Goal: Find specific page/section: Find specific page/section

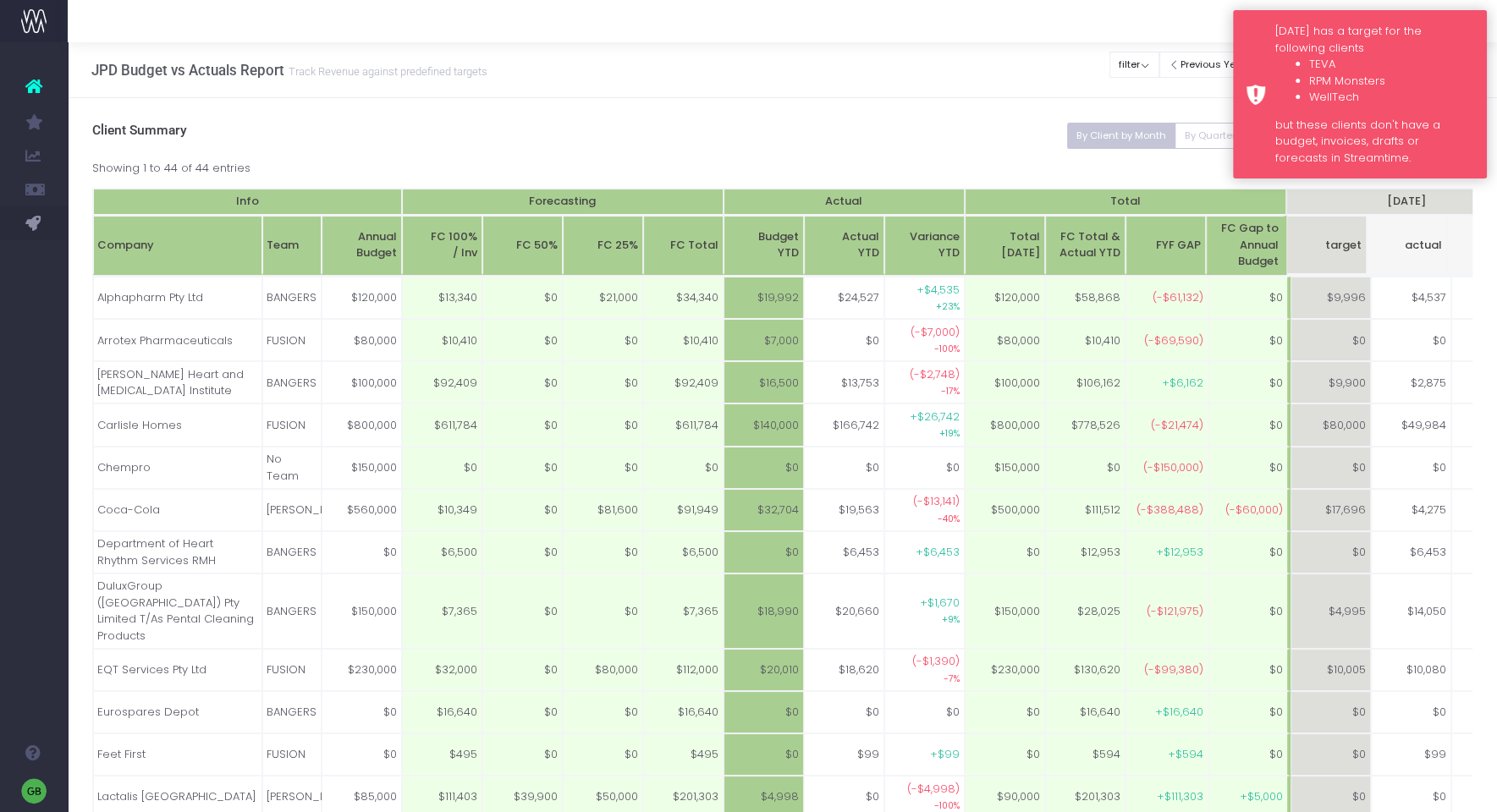
click at [1392, 80] on li "RPM Monsters" at bounding box center [1391, 80] width 165 height 17
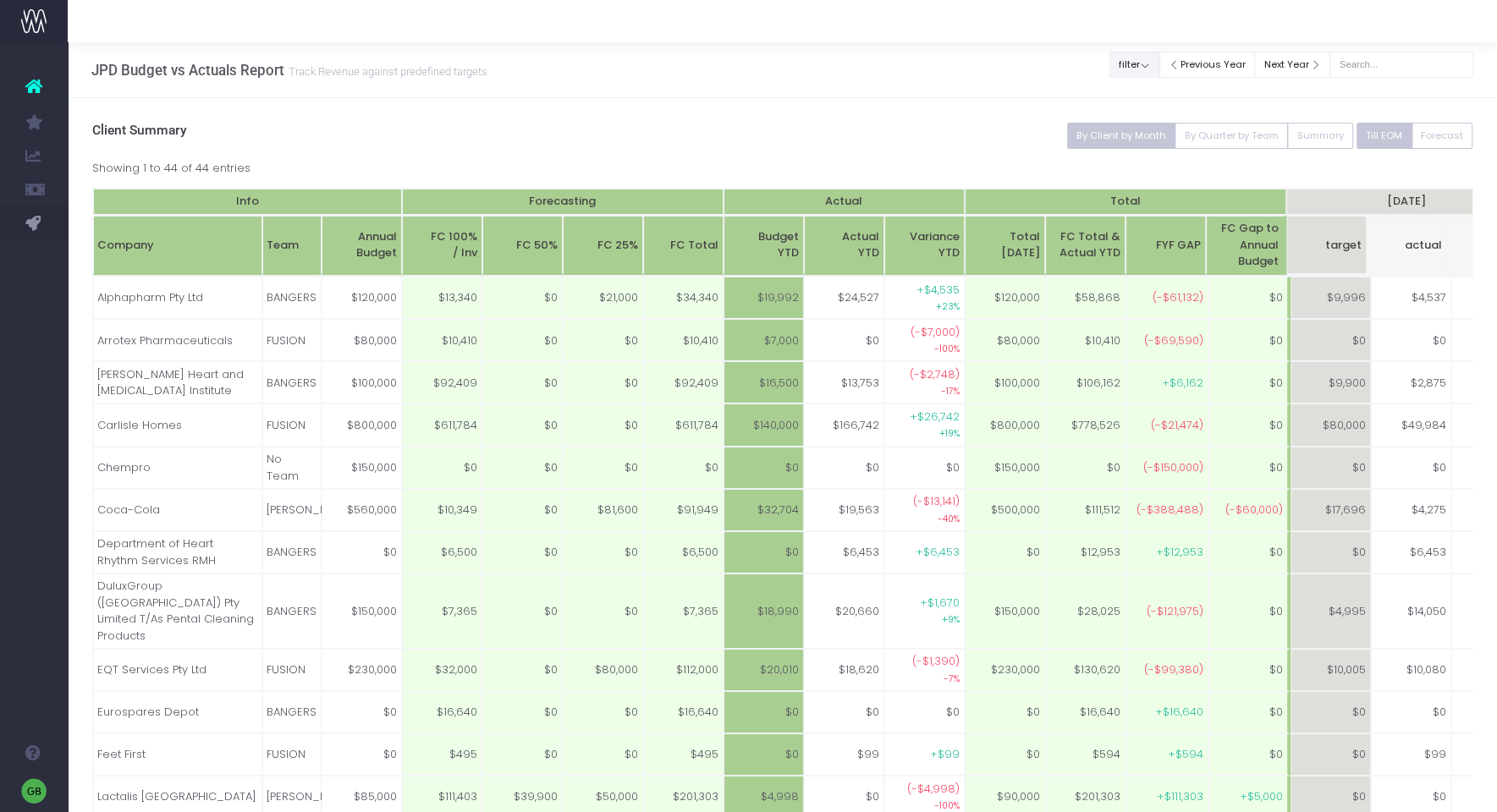
click at [1159, 64] on button "filter" at bounding box center [1134, 65] width 50 height 26
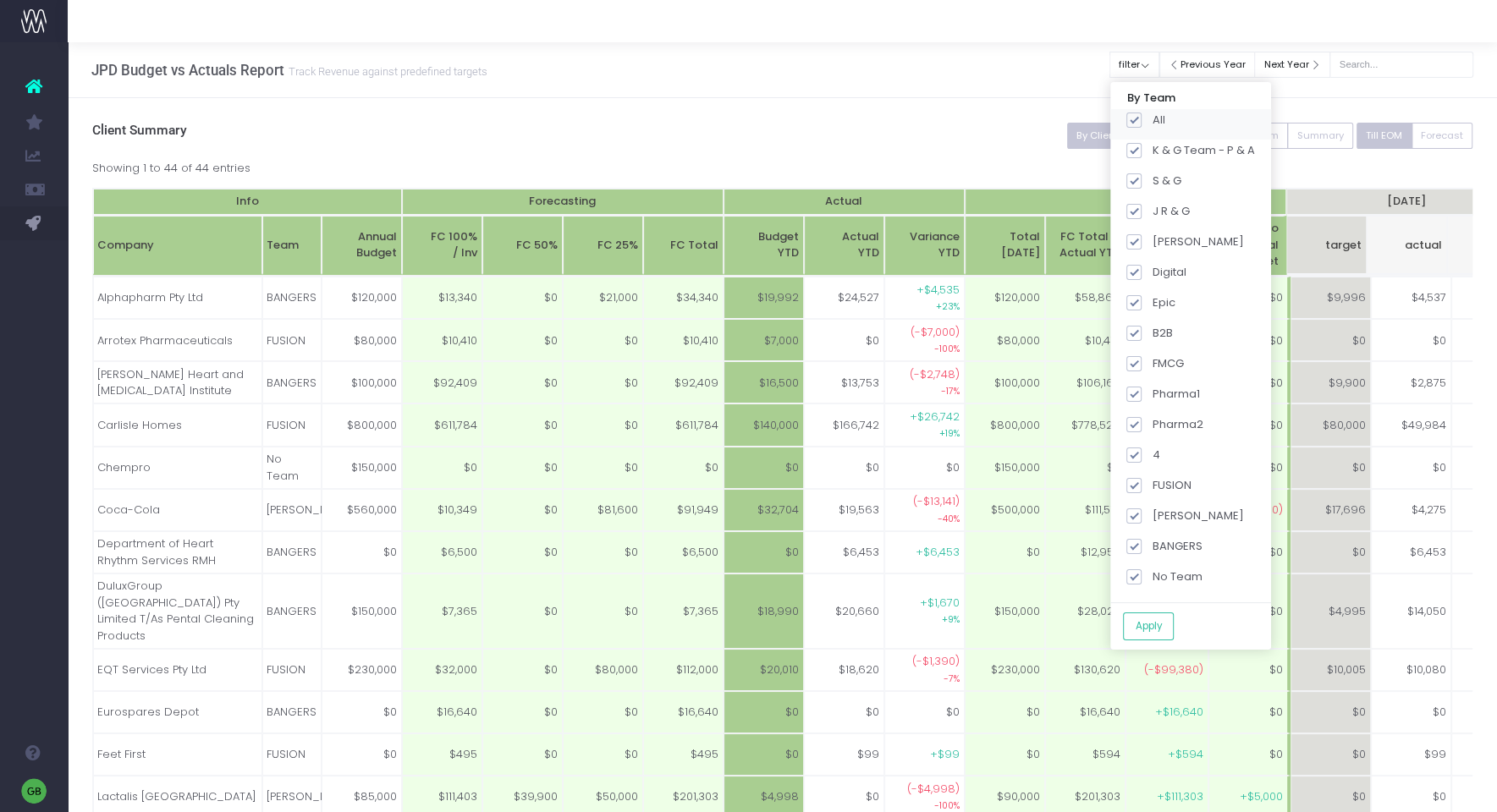
click at [1142, 123] on span at bounding box center [1134, 120] width 15 height 15
click at [1154, 122] on input "All" at bounding box center [1157, 117] width 11 height 11
checkbox input "false"
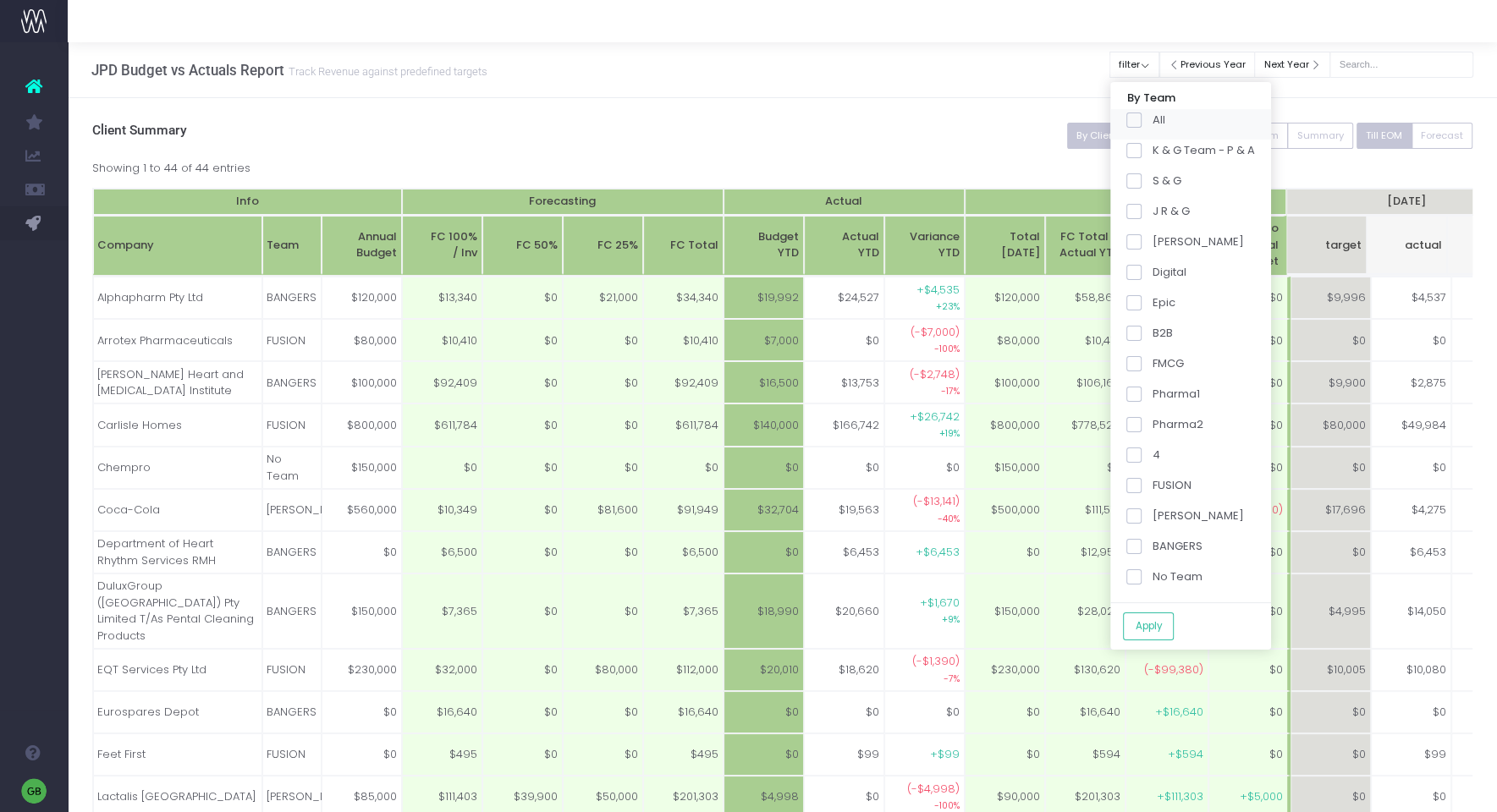
checkbox input "false"
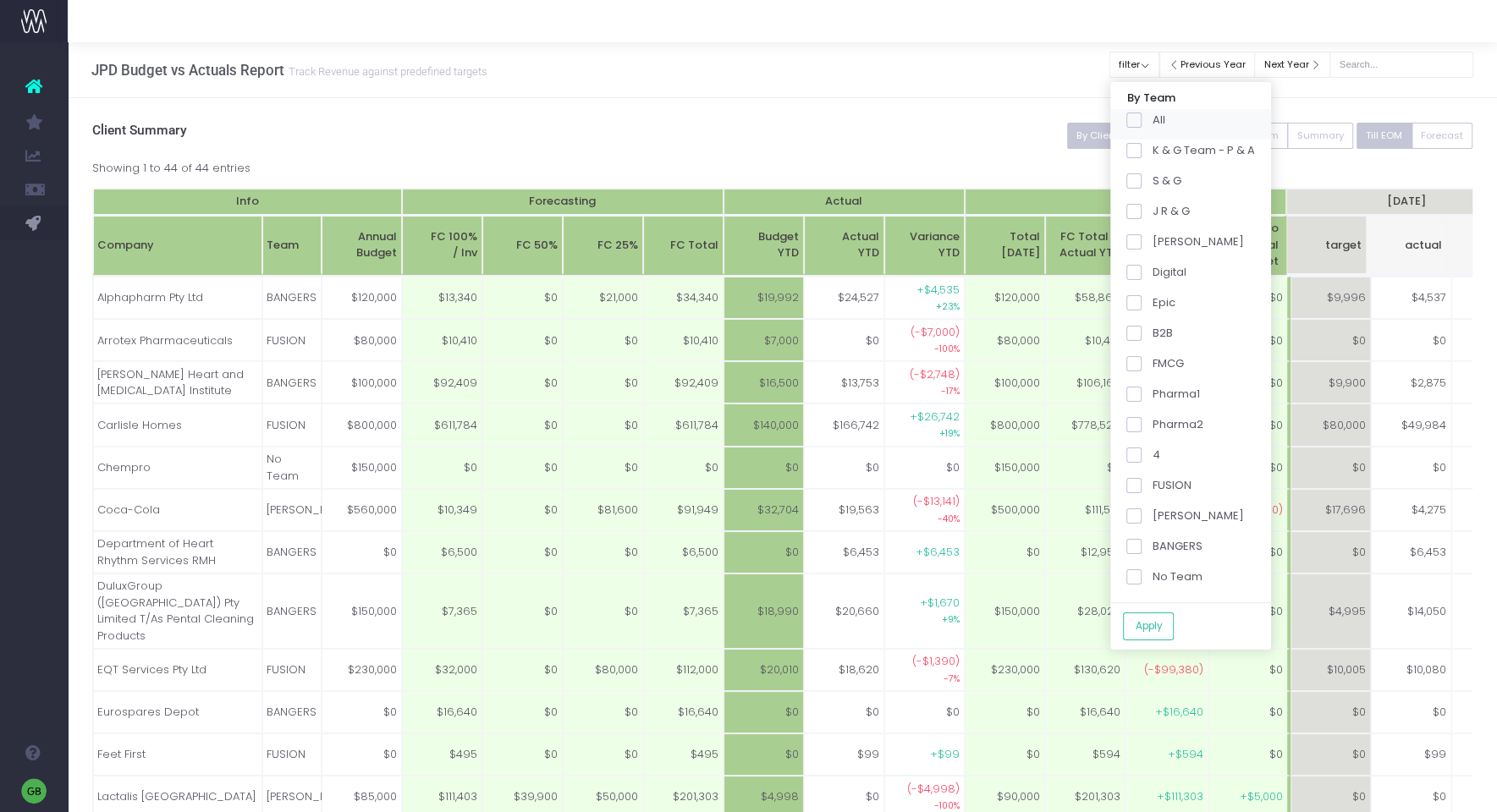
checkbox input "false"
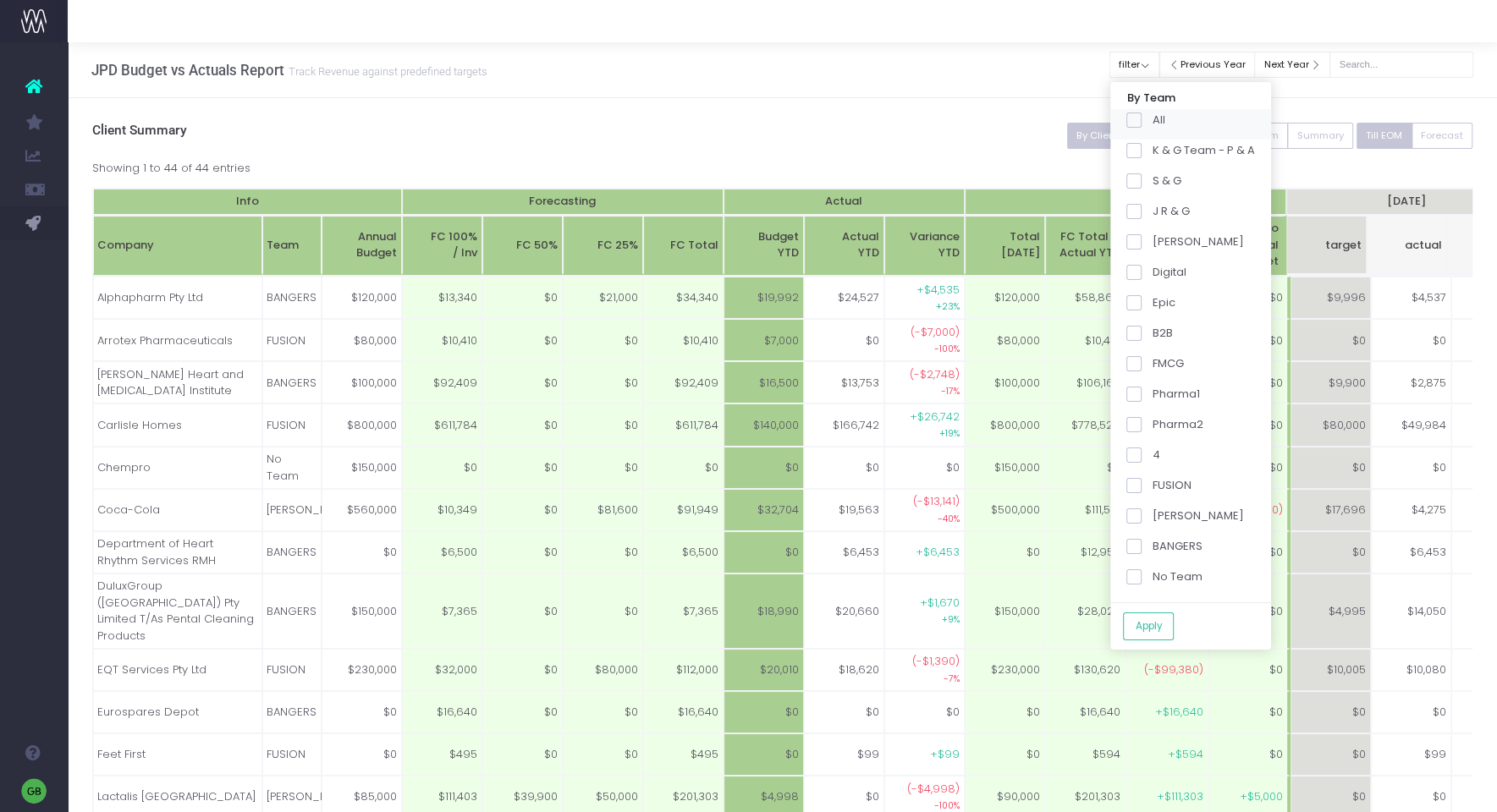
checkbox input "false"
click at [1162, 541] on label "BANGERS" at bounding box center [1164, 546] width 75 height 17
click at [1162, 541] on input "BANGERS" at bounding box center [1157, 543] width 11 height 11
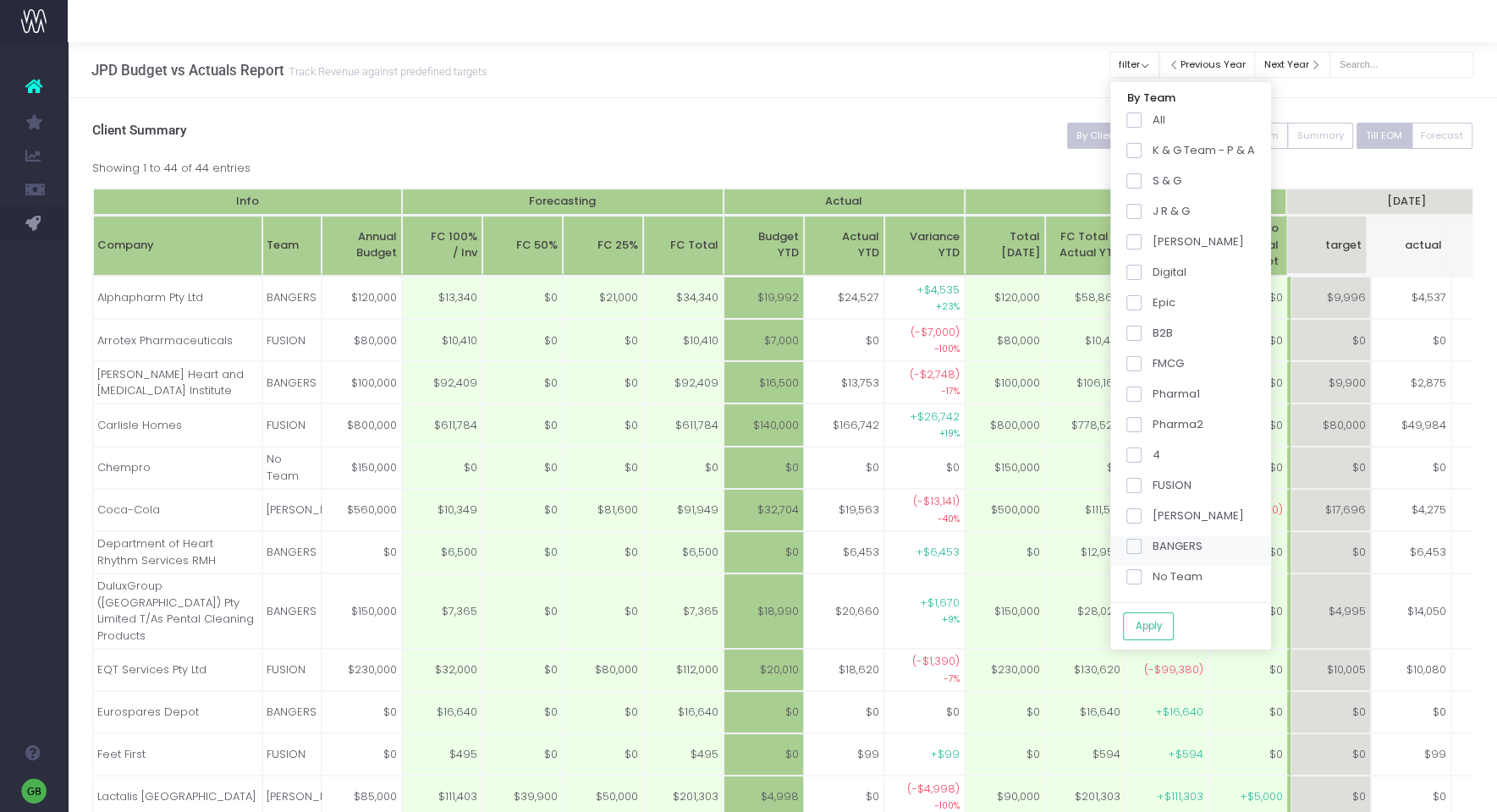
checkbox input "true"
click at [1142, 424] on span at bounding box center [1134, 424] width 15 height 15
click at [1158, 424] on input "Pharma2" at bounding box center [1157, 422] width 11 height 11
checkbox input "true"
click at [1165, 625] on button "Apply" at bounding box center [1149, 626] width 51 height 28
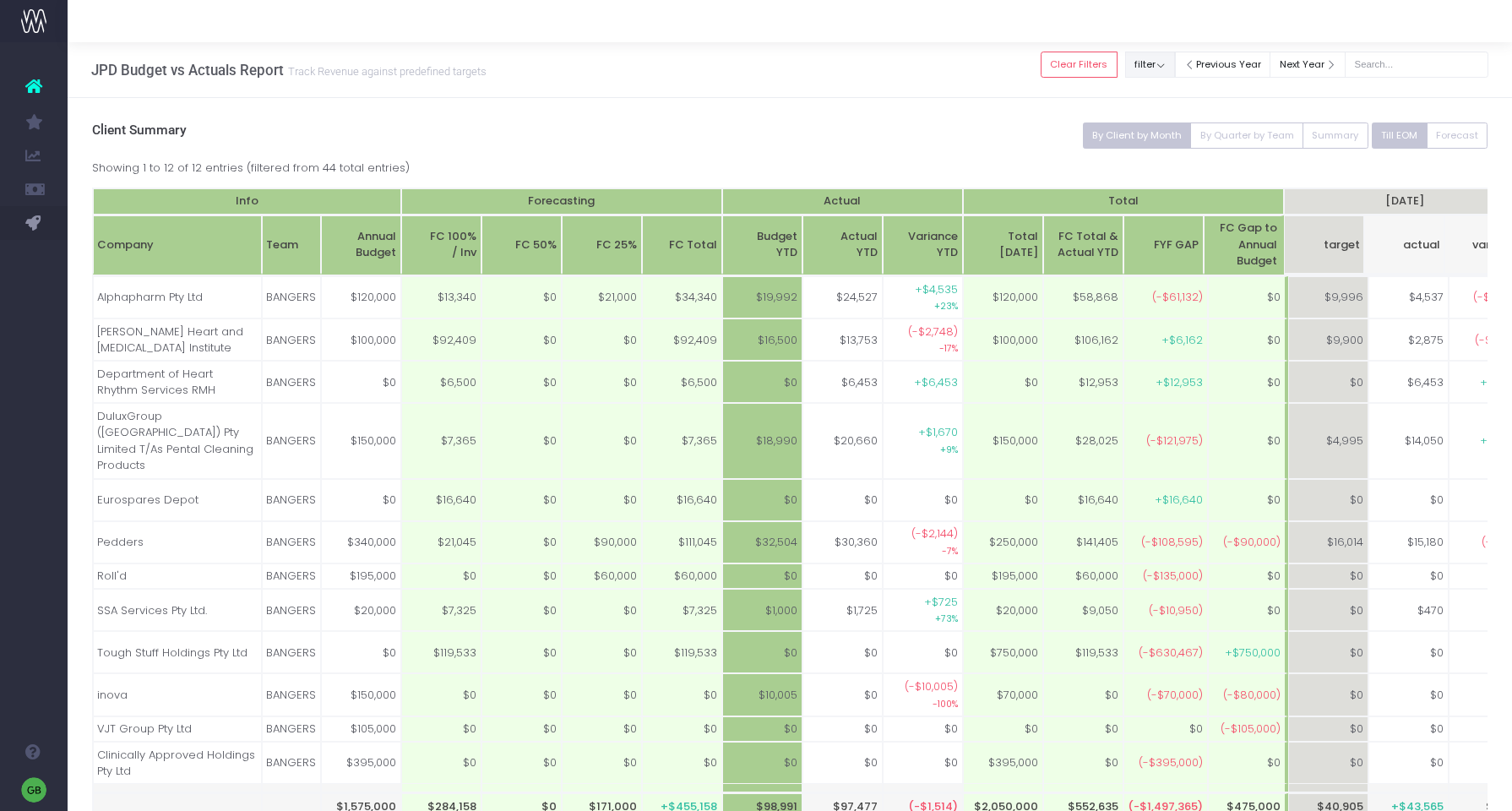
click at [1173, 69] on button "filter" at bounding box center [1150, 65] width 50 height 26
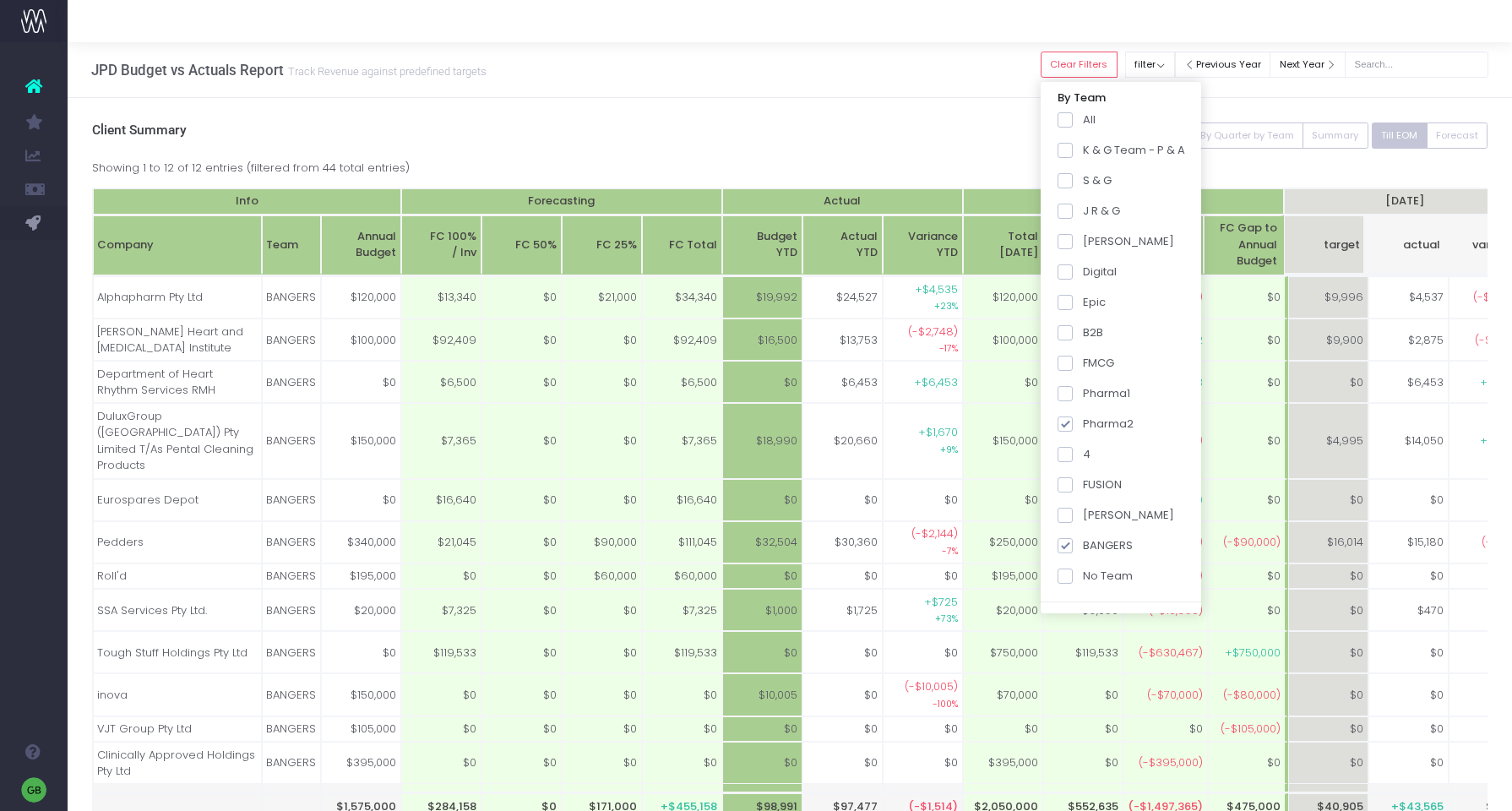
click at [952, 41] on div at bounding box center [789, 21] width 1445 height 42
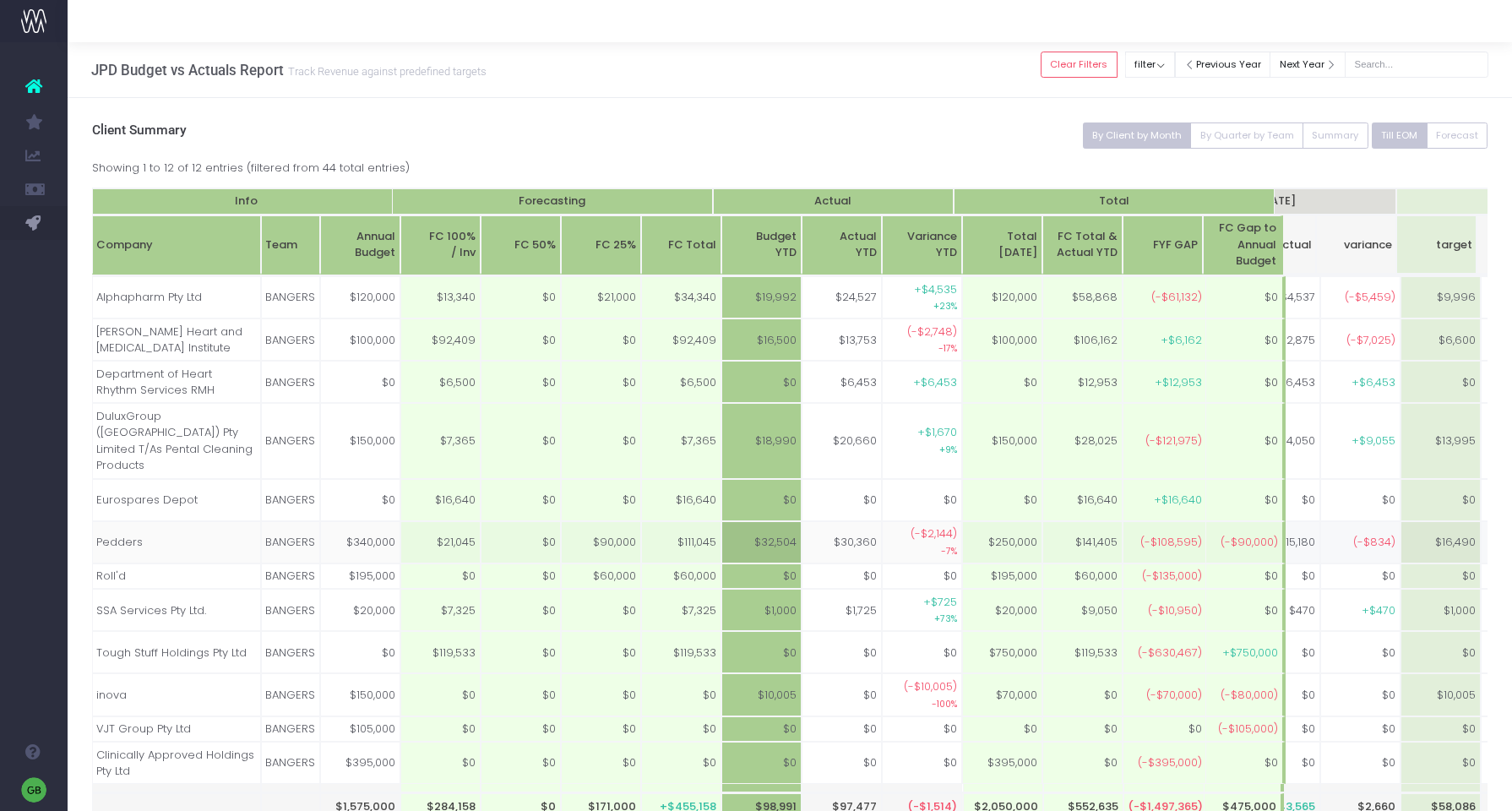
scroll to position [0, 137]
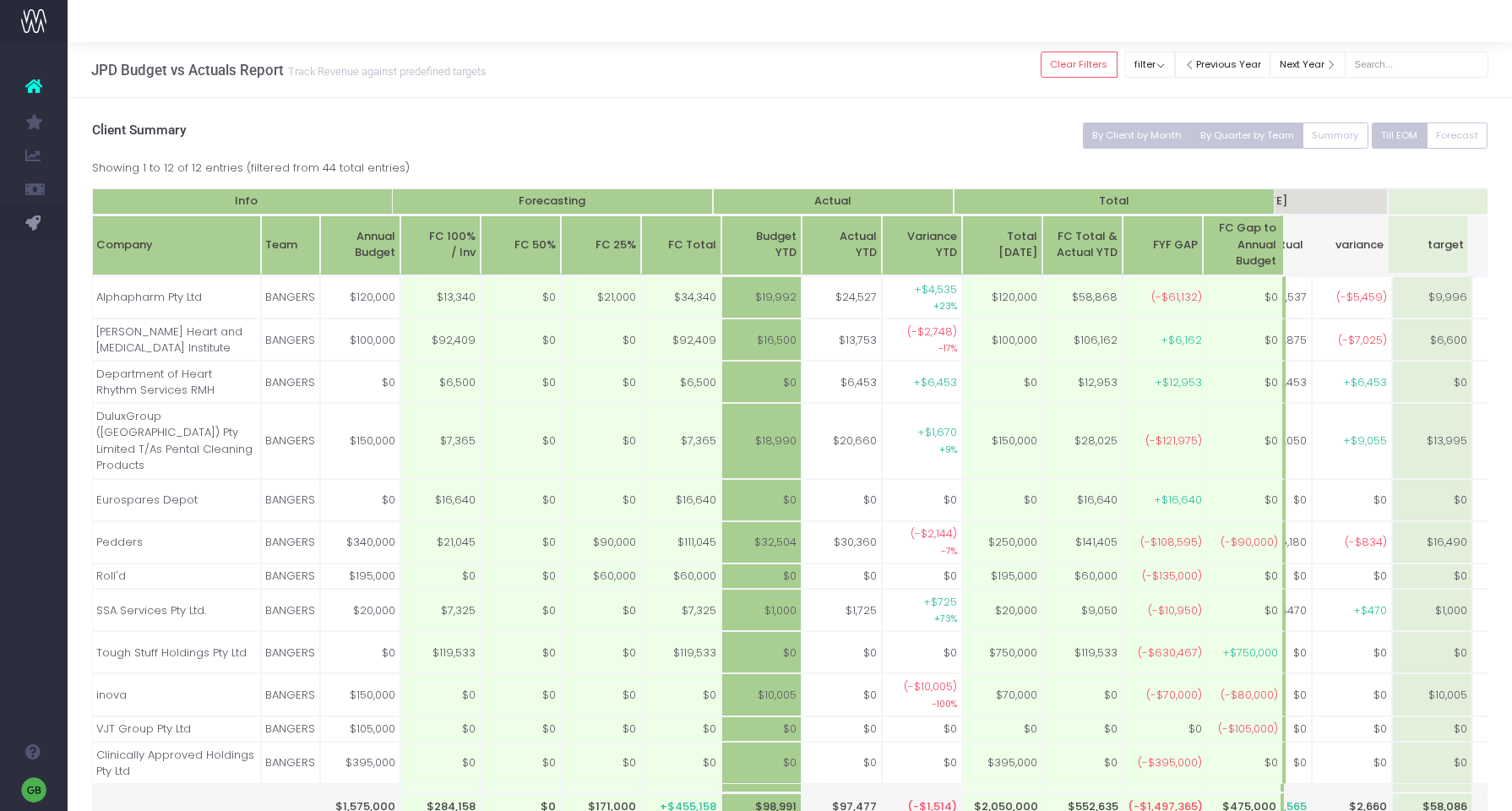
click at [1257, 134] on button "By Quarter by Team" at bounding box center [1247, 135] width 114 height 26
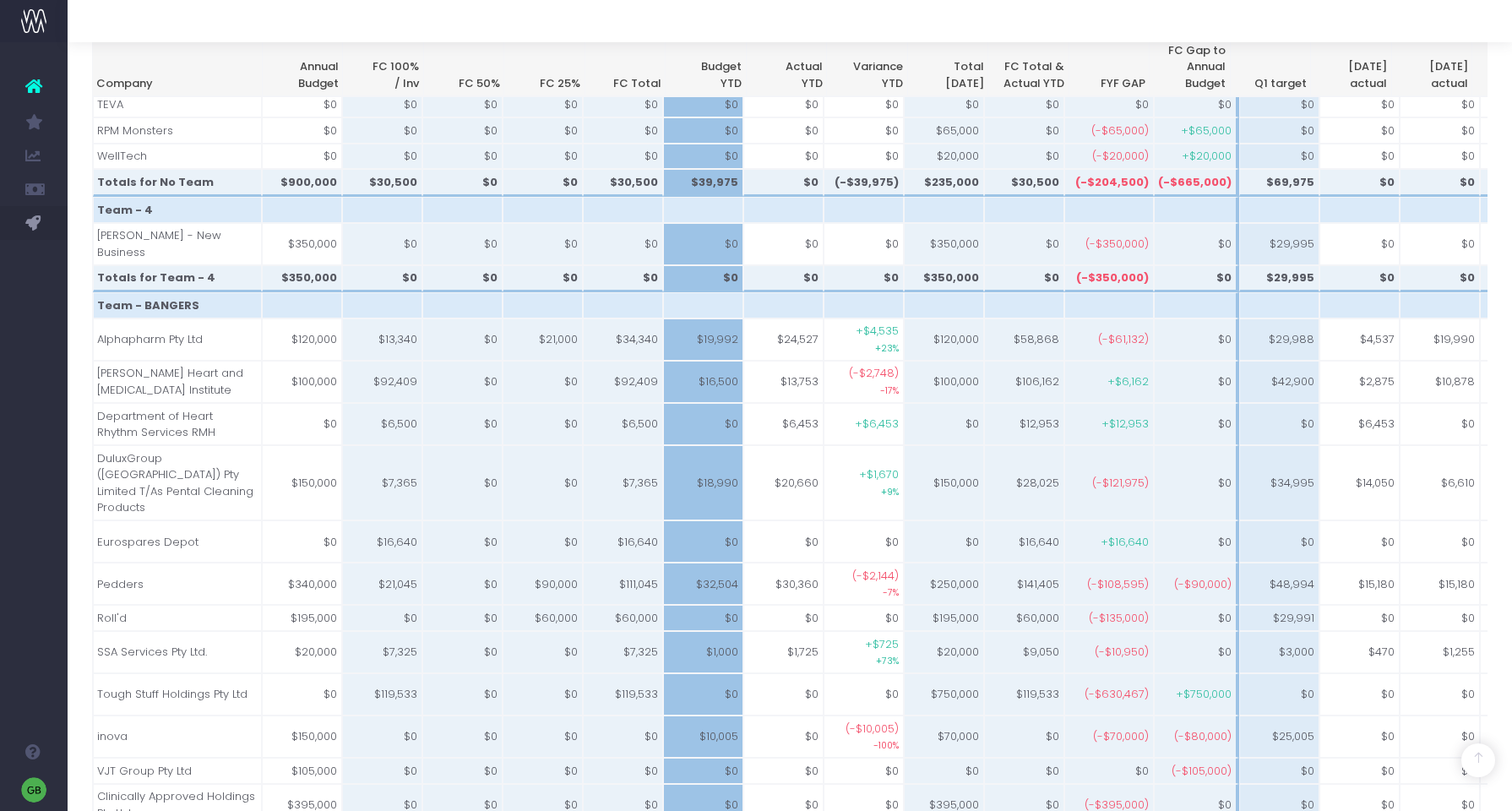
scroll to position [308, 0]
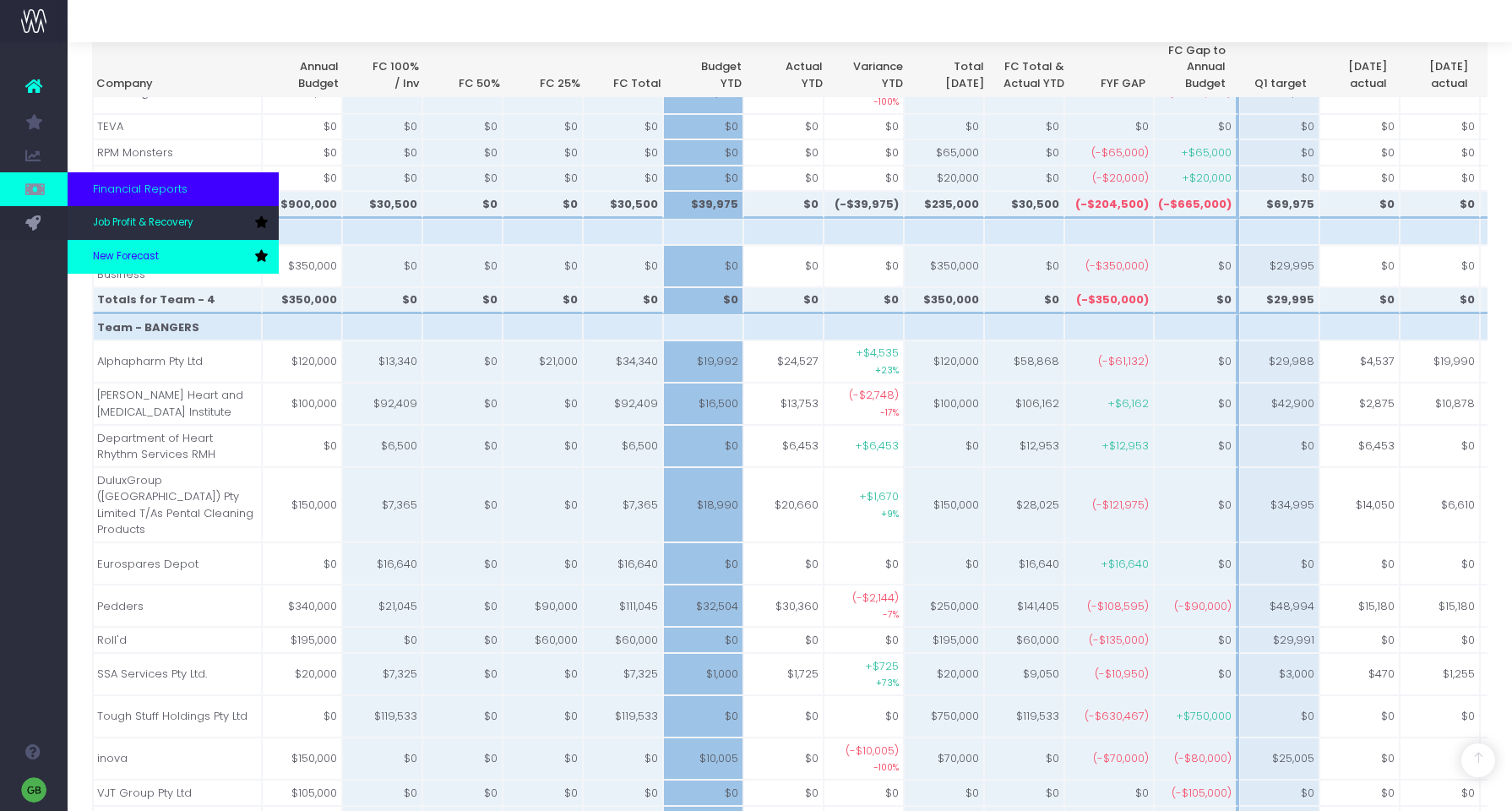
click at [164, 245] on link "New Forecast" at bounding box center [173, 257] width 212 height 34
